Goal: Information Seeking & Learning: Learn about a topic

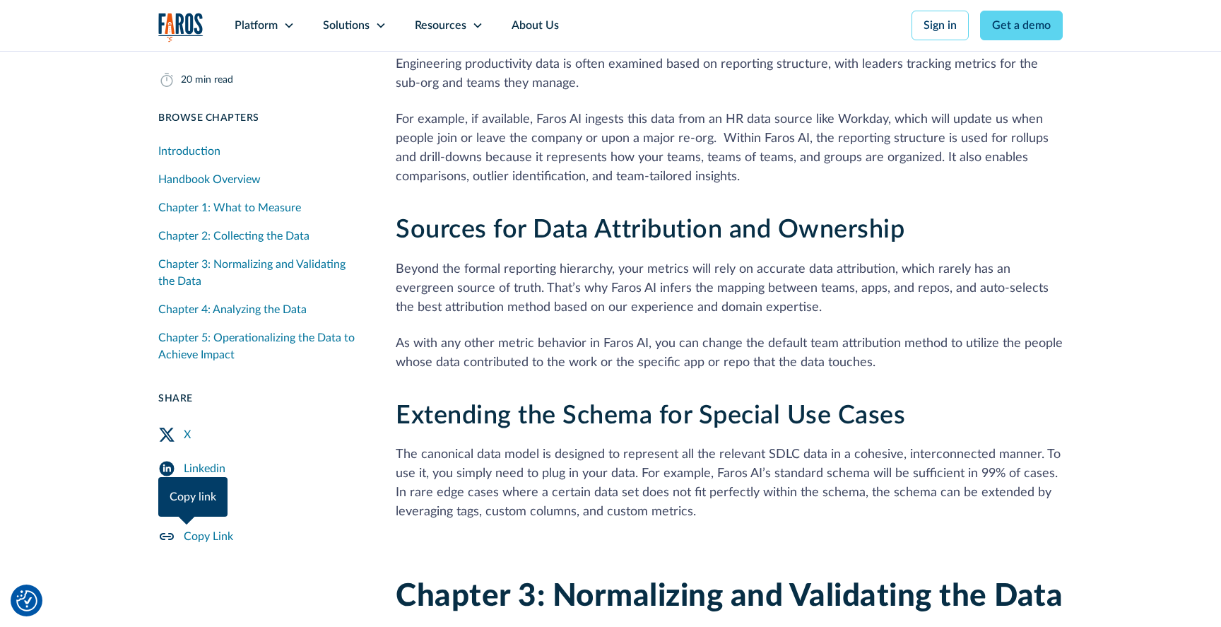
scroll to position [9825, 0]
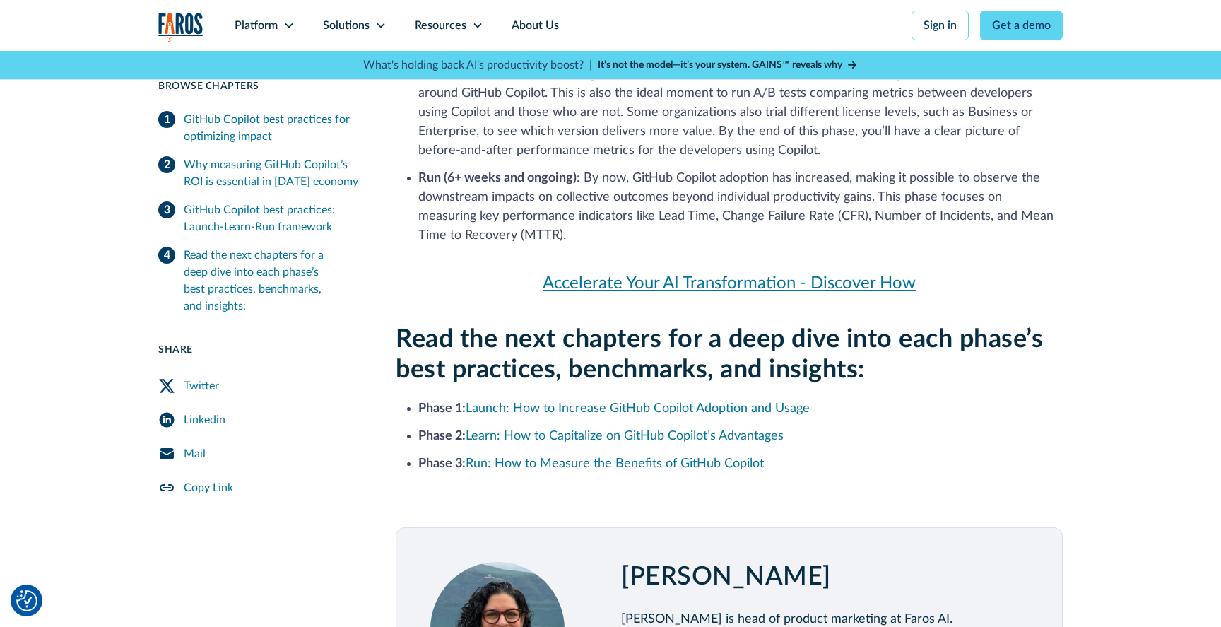
scroll to position [1669, 0]
